Goal: Information Seeking & Learning: Learn about a topic

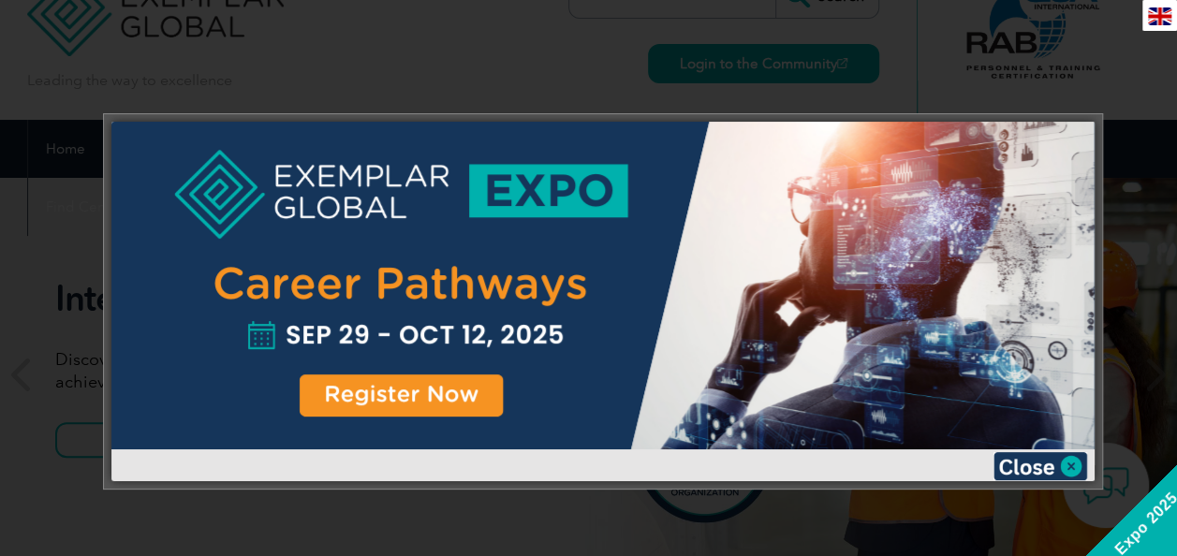
scroll to position [37, 0]
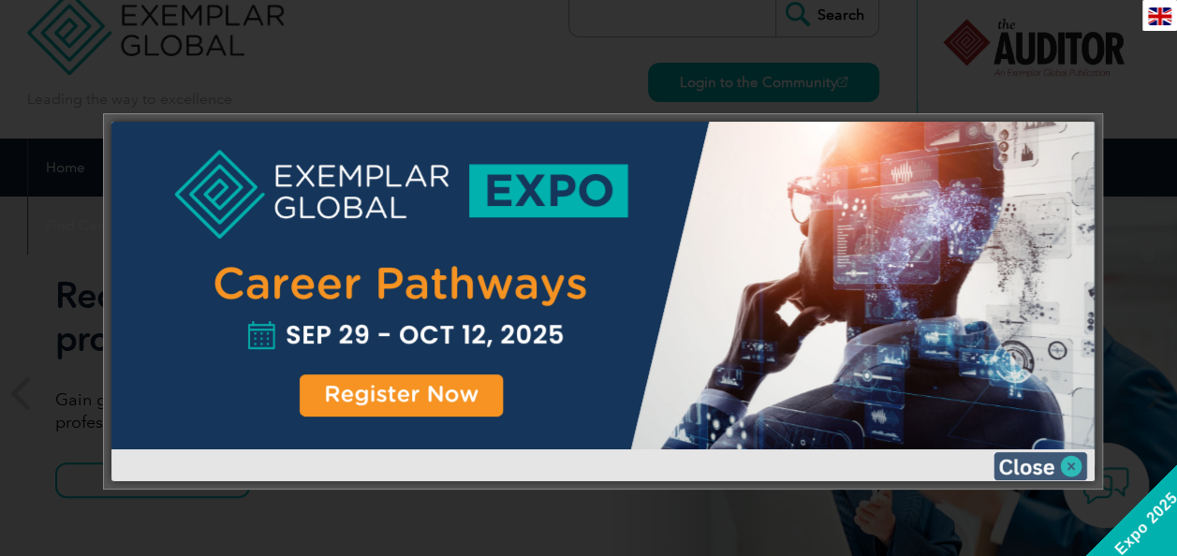
click at [1028, 463] on img at bounding box center [1041, 466] width 94 height 28
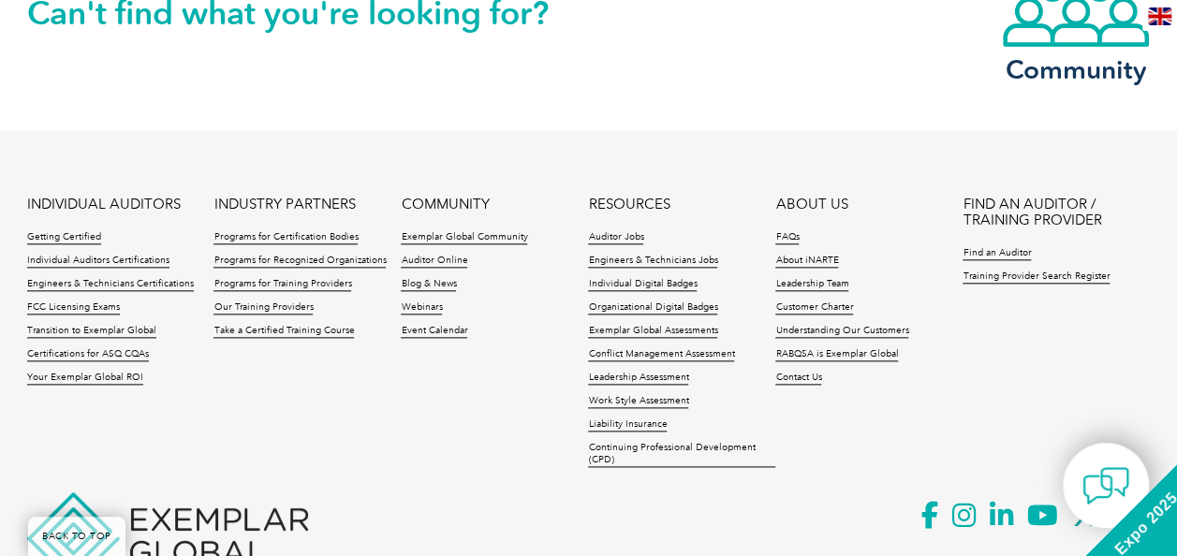
scroll to position [4532, 0]
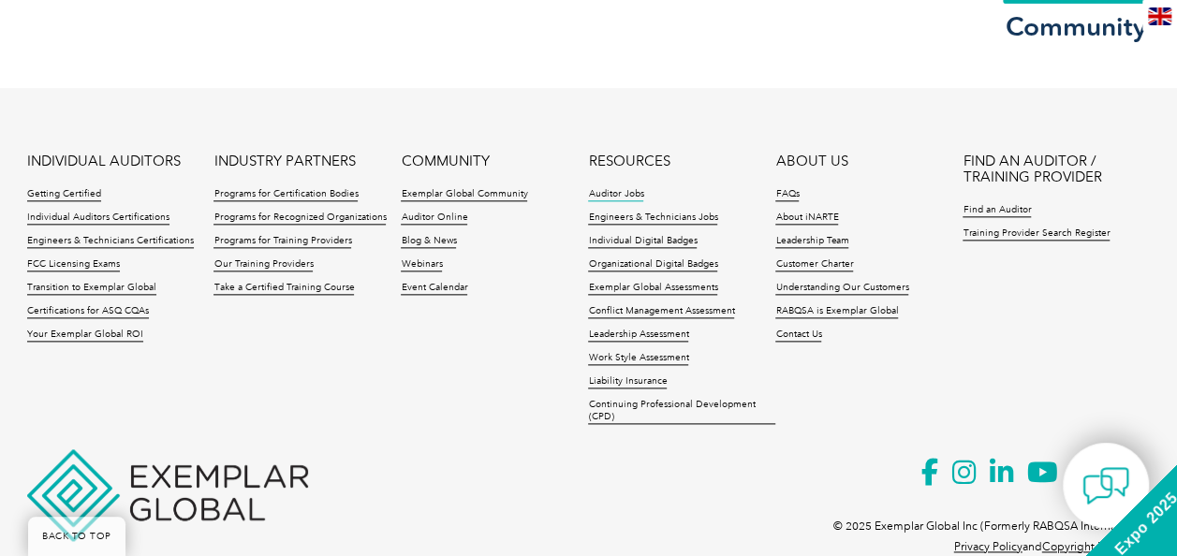
click at [621, 194] on link "Auditor Jobs" at bounding box center [615, 194] width 55 height 13
click at [67, 191] on link "Getting Certified" at bounding box center [64, 194] width 74 height 13
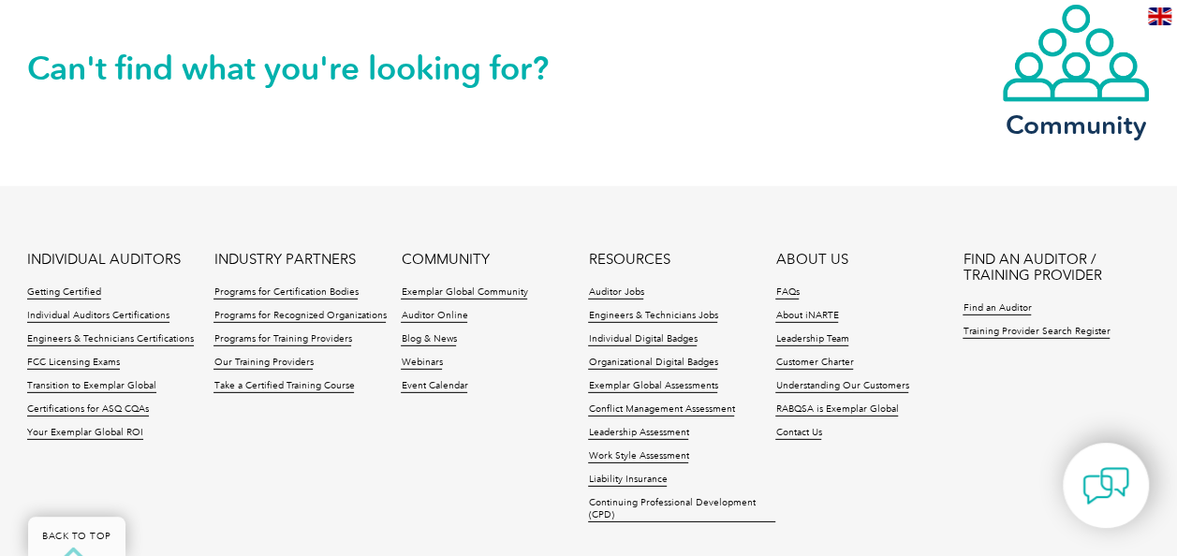
scroll to position [2669, 0]
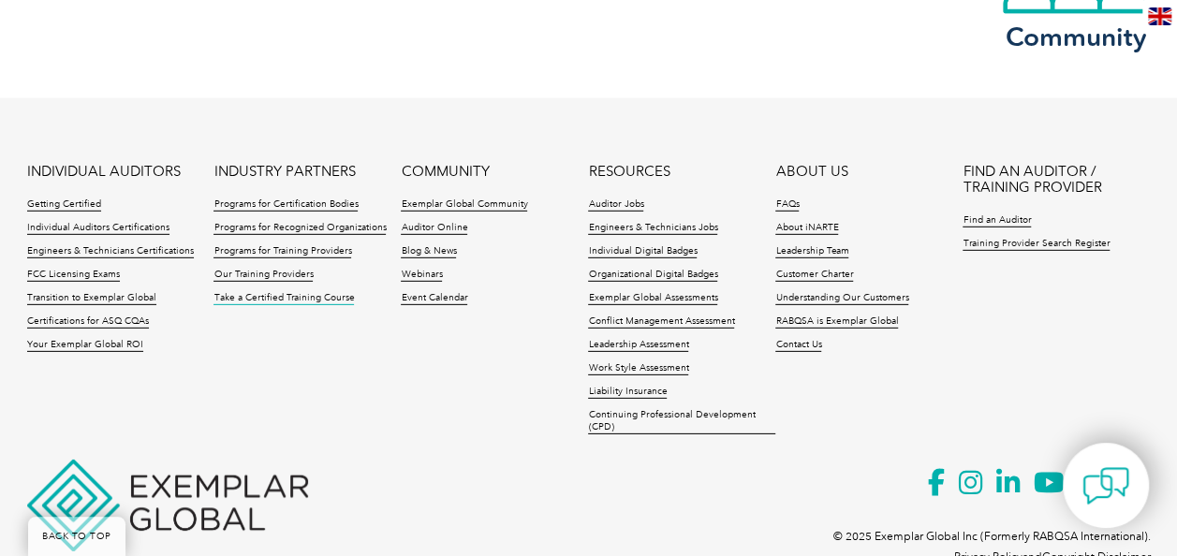
click at [255, 294] on link "Take a Certified Training Course" at bounding box center [284, 298] width 140 height 13
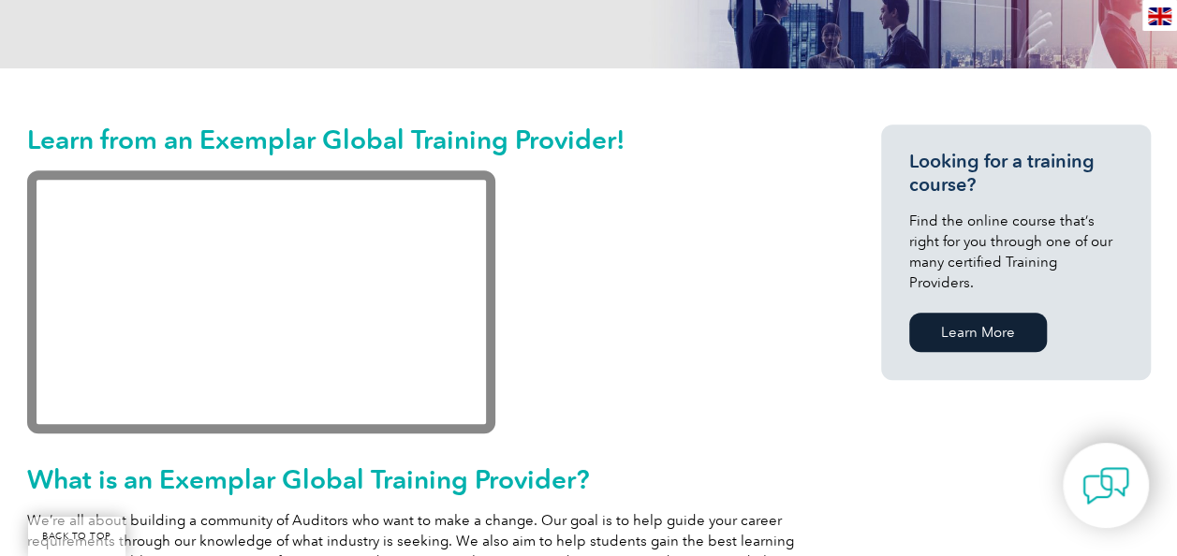
scroll to position [436, 0]
